Goal: Transaction & Acquisition: Purchase product/service

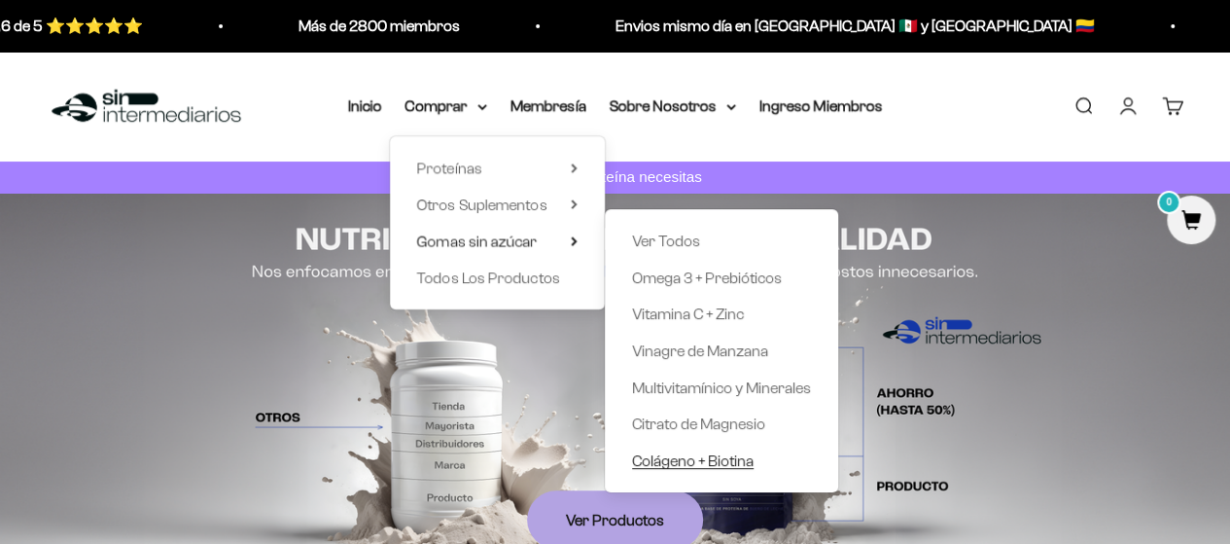
click at [653, 467] on span "Colágeno + Biotina" at bounding box center [693, 459] width 122 height 17
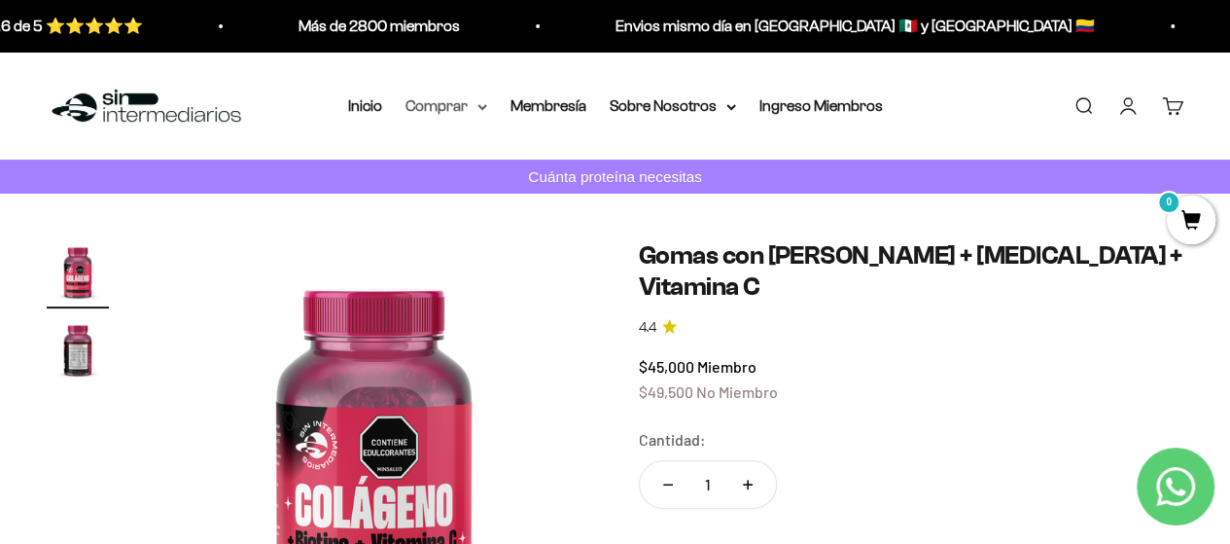
click at [428, 117] on summary "Comprar" at bounding box center [447, 105] width 82 height 25
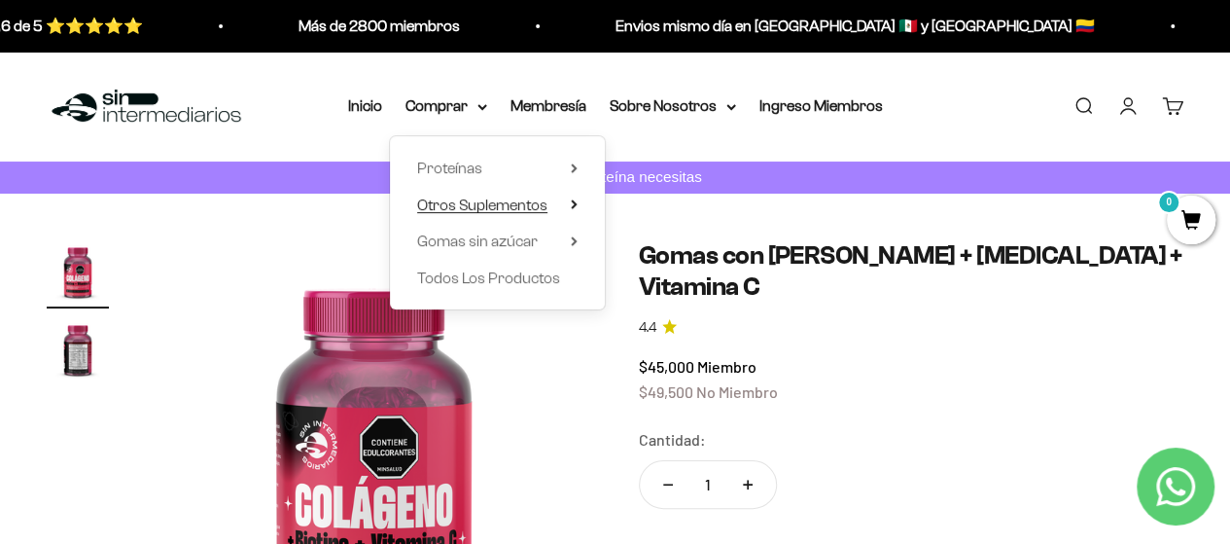
click at [423, 204] on span "Otros Suplementos" at bounding box center [482, 203] width 130 height 17
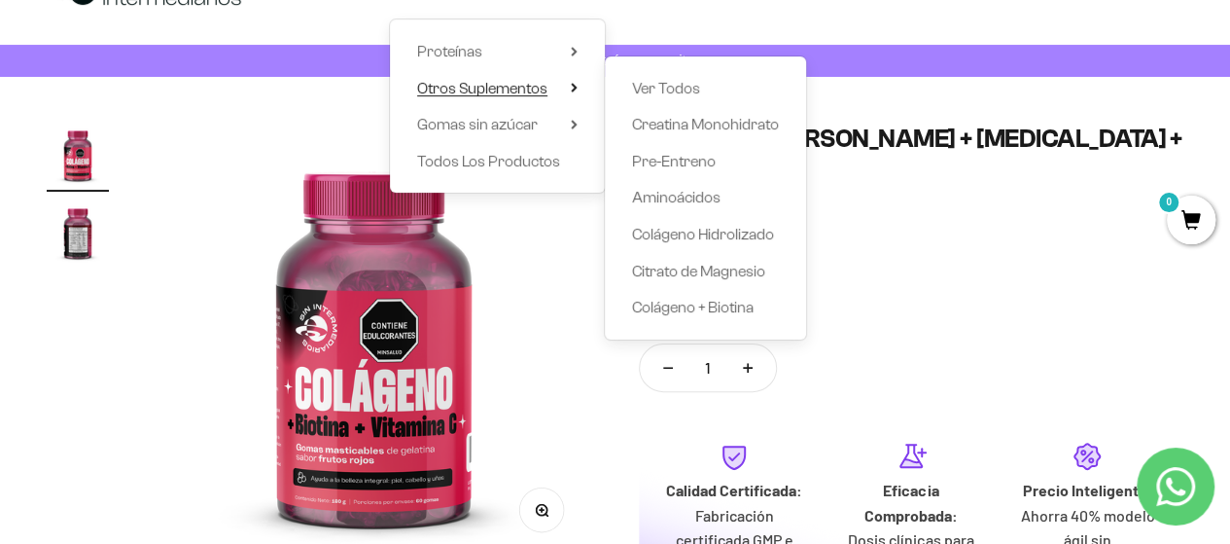
scroll to position [117, 0]
click at [659, 242] on span "Colágeno Hidrolizado" at bounding box center [703, 234] width 142 height 25
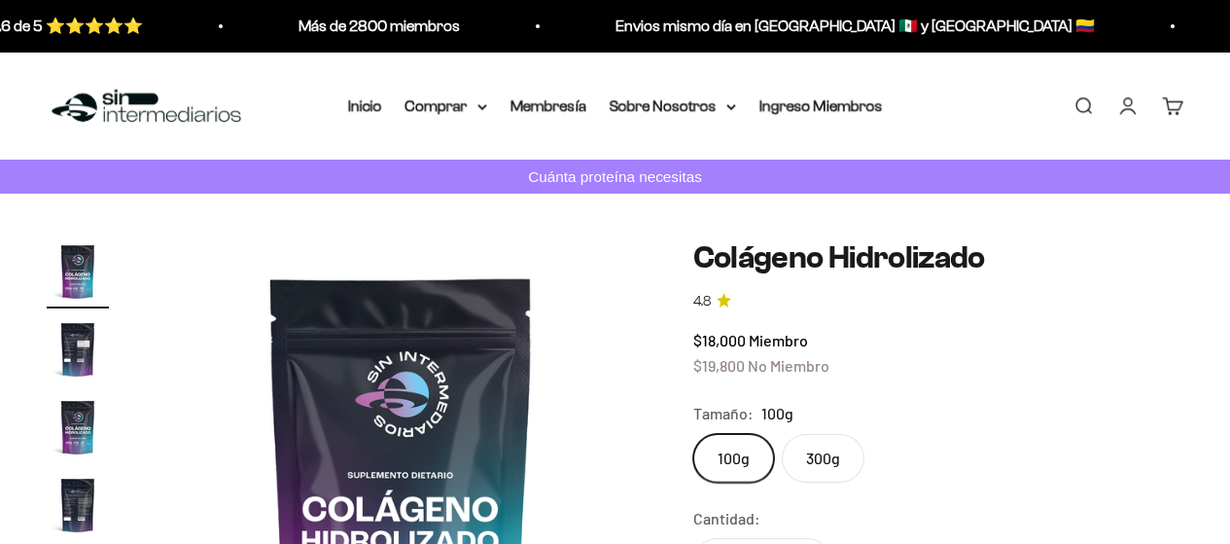
click at [798, 411] on div "Tamaño: 100g" at bounding box center [938, 413] width 490 height 25
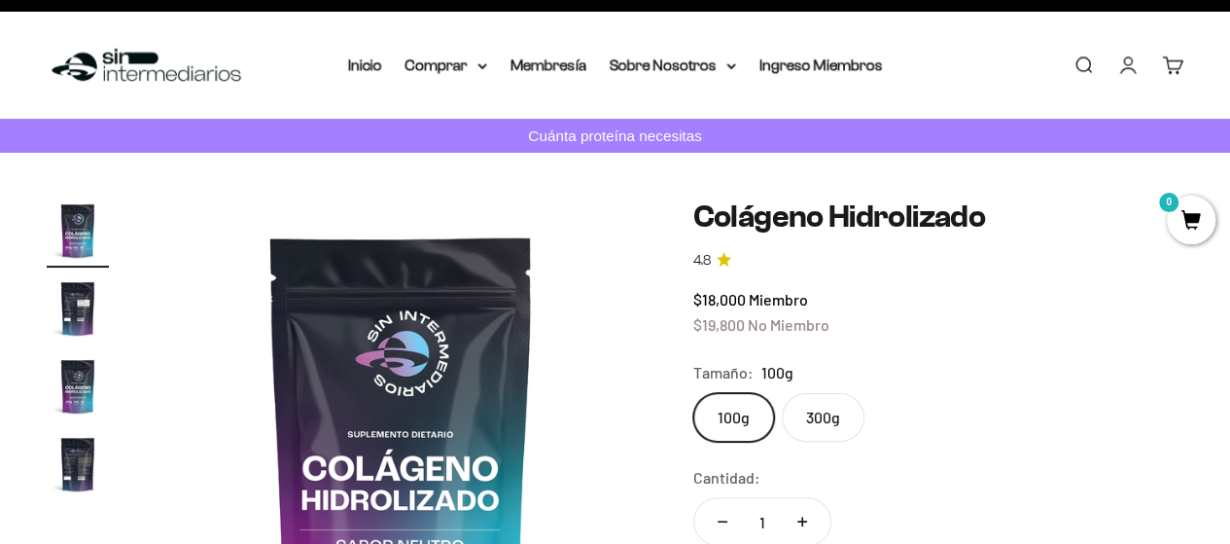
scroll to position [41, 0]
click at [817, 432] on label "300g" at bounding box center [823, 417] width 83 height 49
click at [693, 393] on input "300g" at bounding box center [692, 392] width 1 height 1
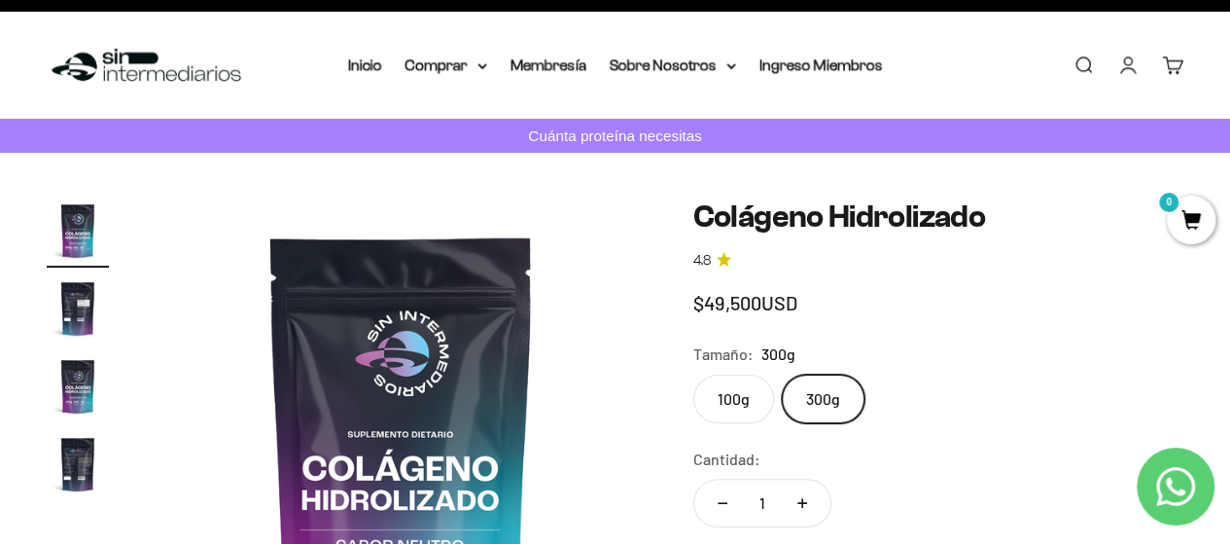
click at [803, 416] on label "300g" at bounding box center [823, 398] width 83 height 49
click at [693, 374] on input "300g" at bounding box center [692, 373] width 1 height 1
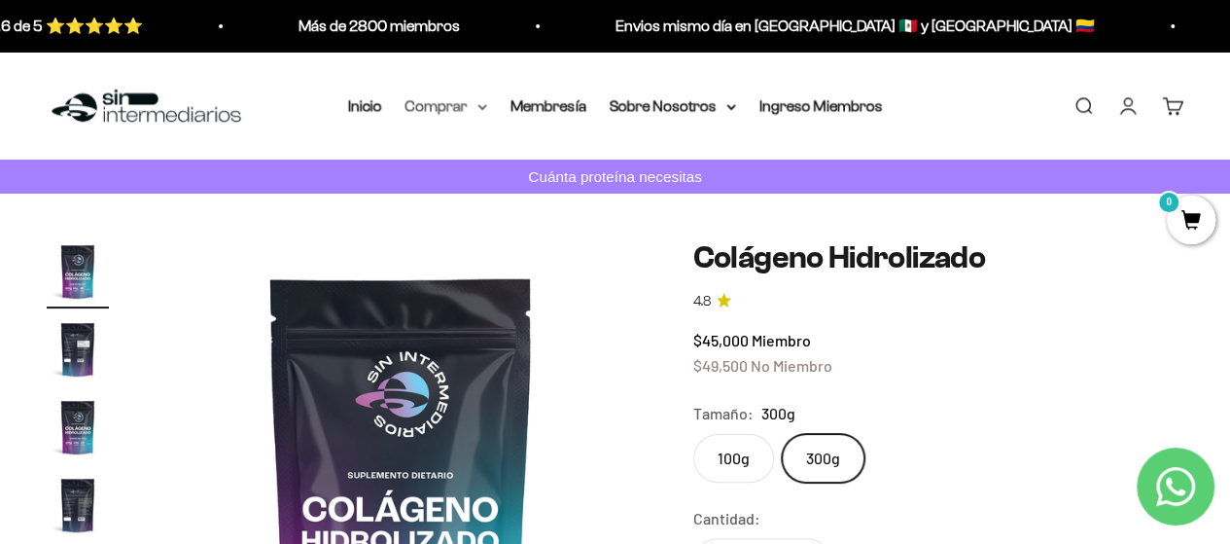
click at [437, 114] on summary "Comprar" at bounding box center [447, 105] width 82 height 25
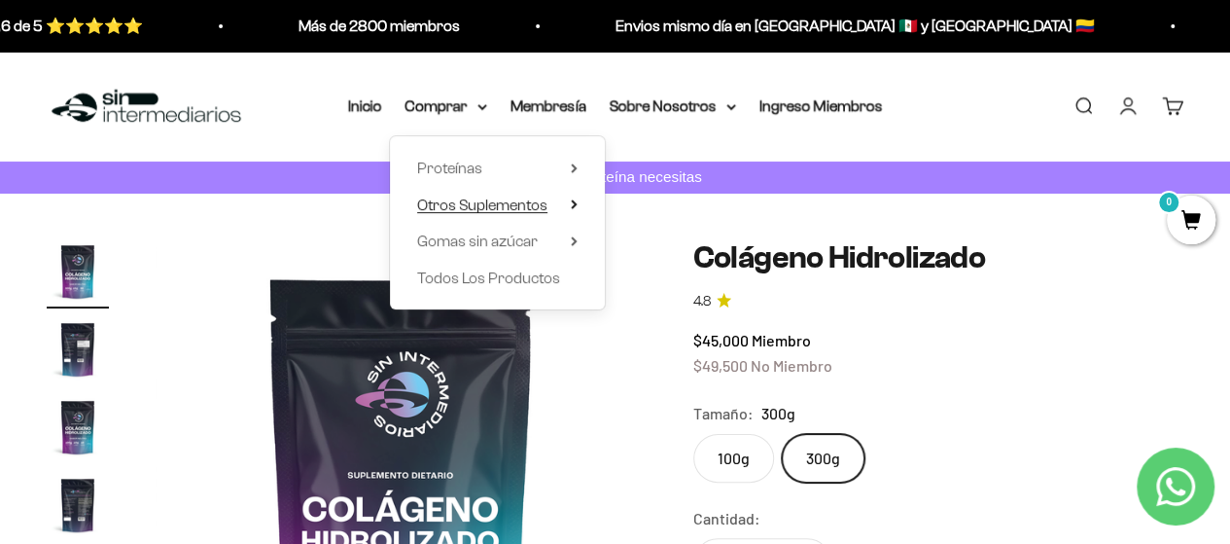
click at [480, 209] on span "Otros Suplementos" at bounding box center [482, 203] width 130 height 17
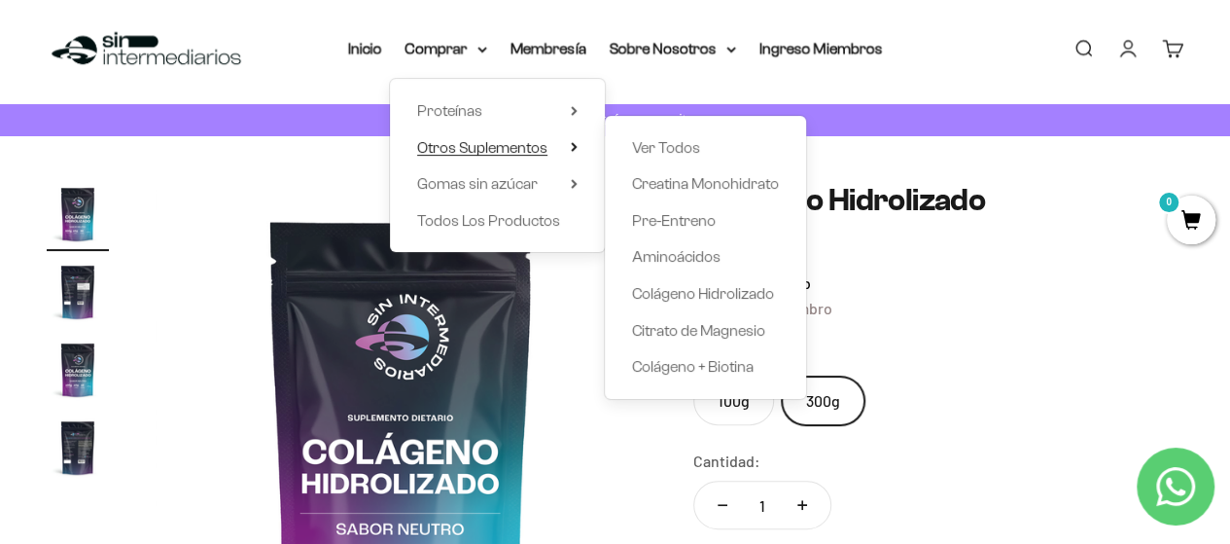
scroll to position [64, 0]
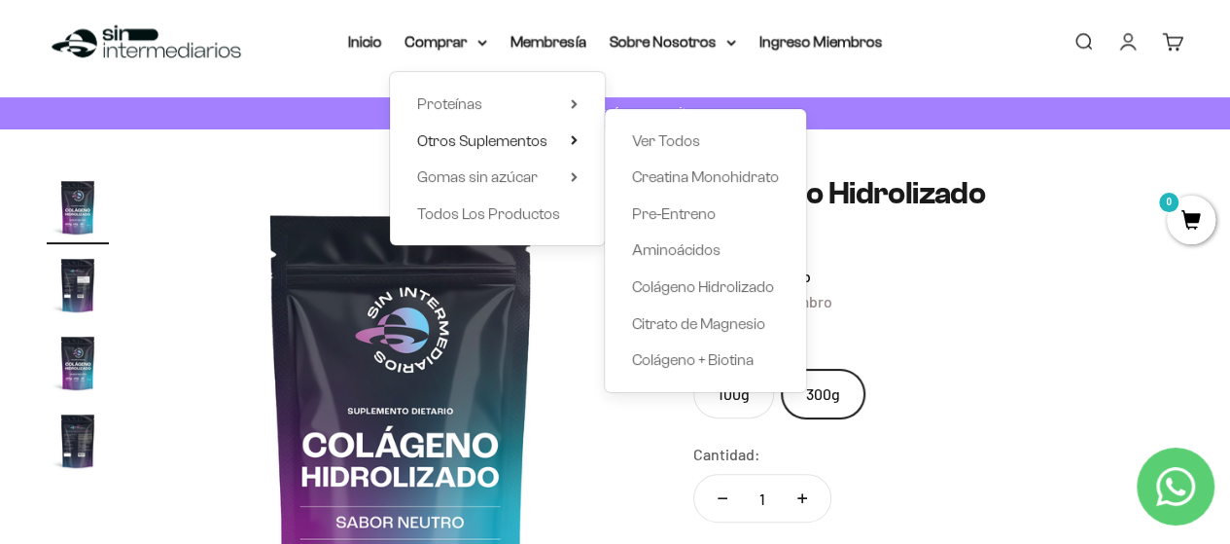
click at [555, 391] on img at bounding box center [401, 421] width 491 height 491
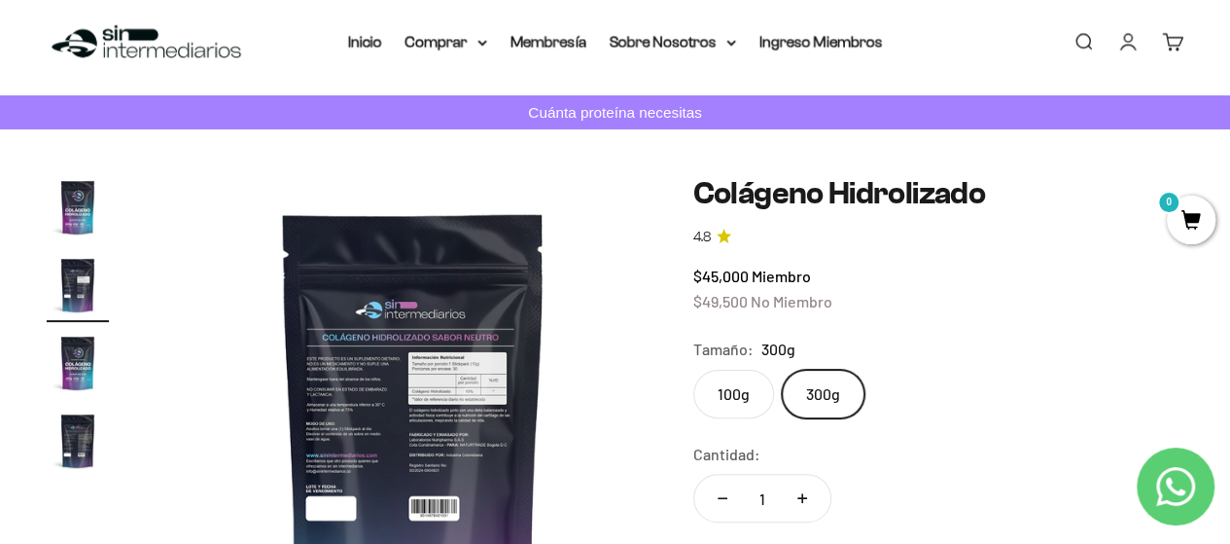
scroll to position [0, 502]
